Goal: Task Accomplishment & Management: Manage account settings

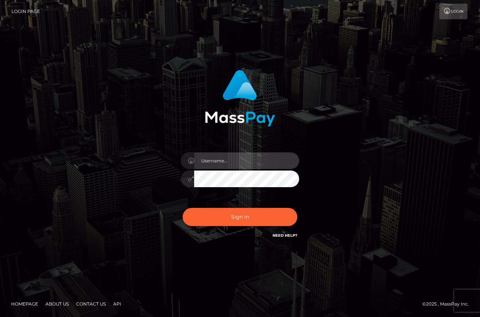
click at [233, 165] on input "text" at bounding box center [246, 160] width 105 height 17
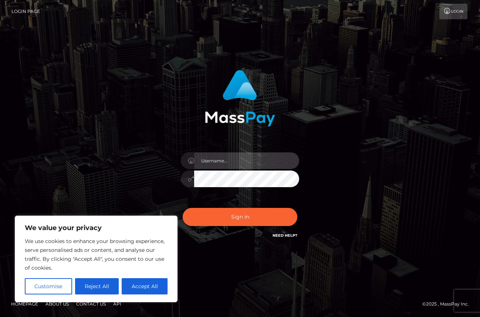
type input "peachieslyfestyle@gmail.com"
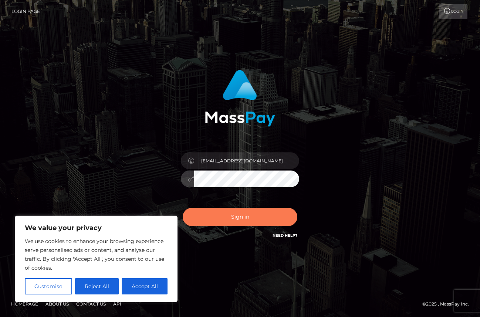
click at [250, 212] on button "Sign in" at bounding box center [240, 217] width 115 height 18
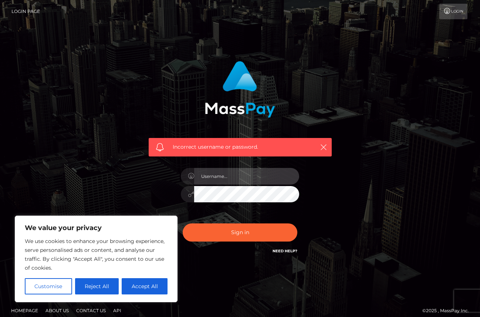
click at [251, 175] on input "text" at bounding box center [246, 176] width 105 height 17
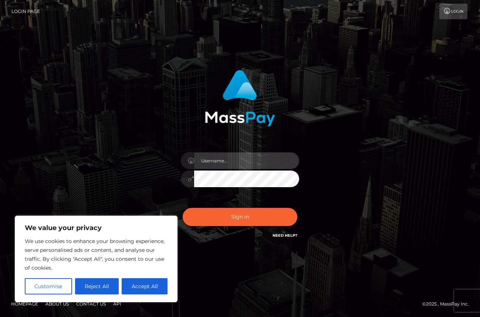
click at [204, 162] on input "text" at bounding box center [246, 160] width 105 height 17
type input "[EMAIL_ADDRESS][DOMAIN_NAME]"
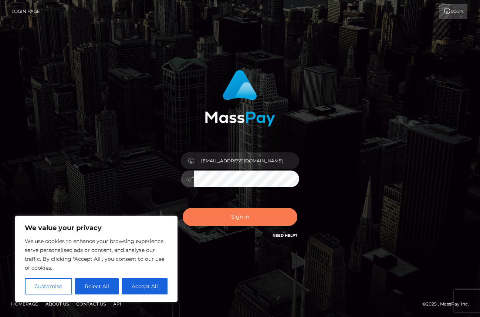
click at [210, 216] on button "Sign in" at bounding box center [240, 217] width 115 height 18
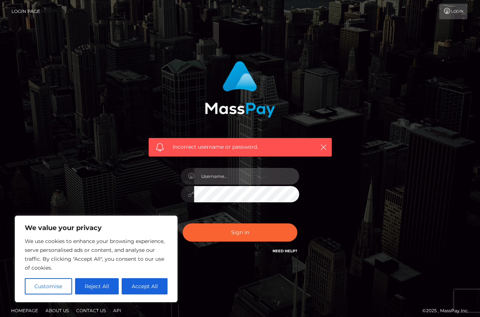
click at [240, 176] on input "text" at bounding box center [246, 176] width 105 height 17
type input "peachieslyfestyle@gmail.com"
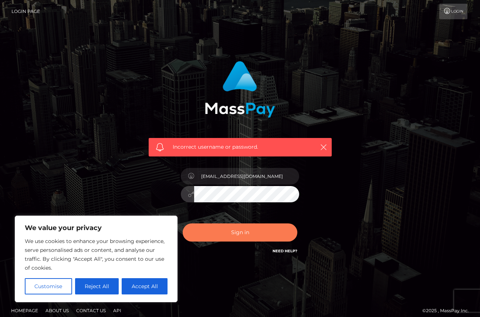
click at [210, 227] on button "Sign in" at bounding box center [240, 232] width 115 height 18
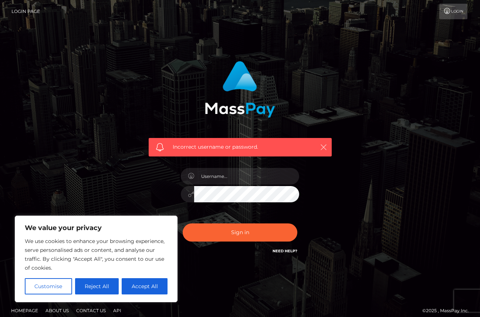
click at [322, 147] on icon "button" at bounding box center [323, 147] width 7 height 7
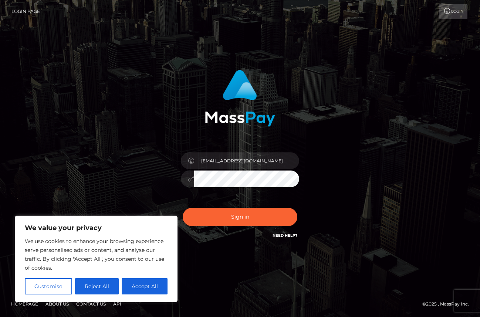
click at [21, 14] on link "Login Page" at bounding box center [25, 12] width 28 height 16
